Goal: Check status: Check status

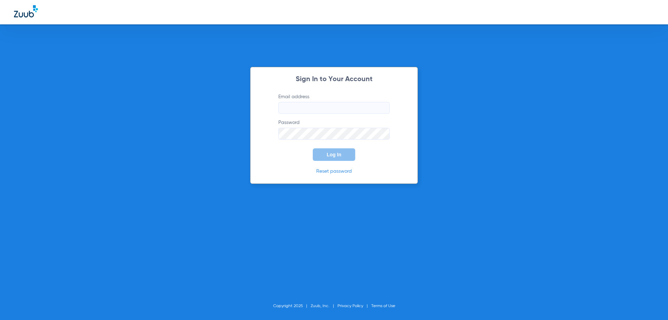
type input "[EMAIL_ADDRESS][DOMAIN_NAME]"
click at [337, 158] on button "Log In" at bounding box center [334, 154] width 42 height 13
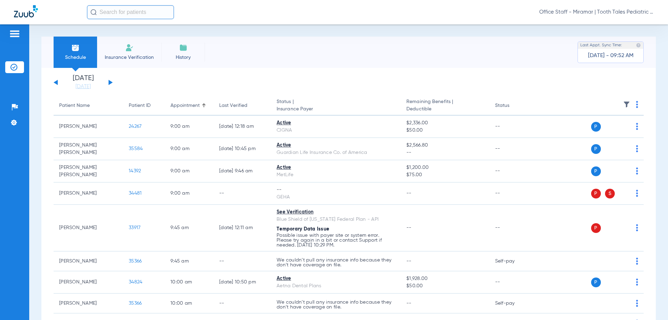
click at [109, 81] on button at bounding box center [111, 82] width 4 height 5
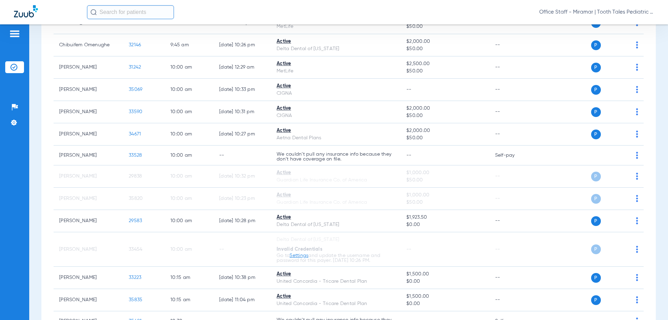
scroll to position [383, 0]
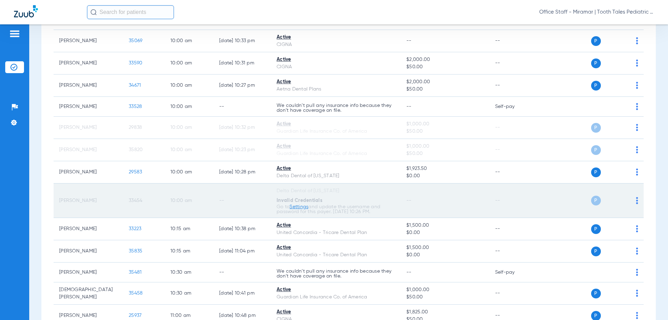
scroll to position [418, 0]
